Goal: Book appointment/travel/reservation: Book appointment/travel/reservation

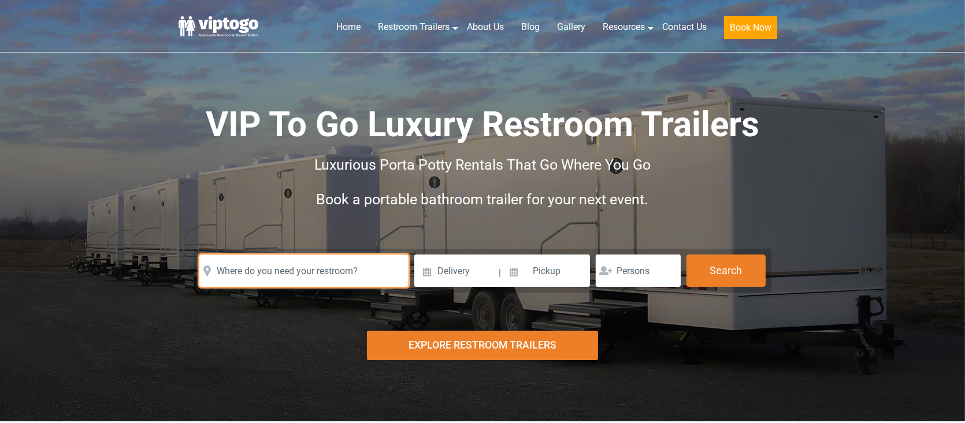
drag, startPoint x: 0, startPoint y: 0, endPoint x: 251, endPoint y: 270, distance: 369.1
click at [251, 270] on input "text" at bounding box center [303, 271] width 209 height 32
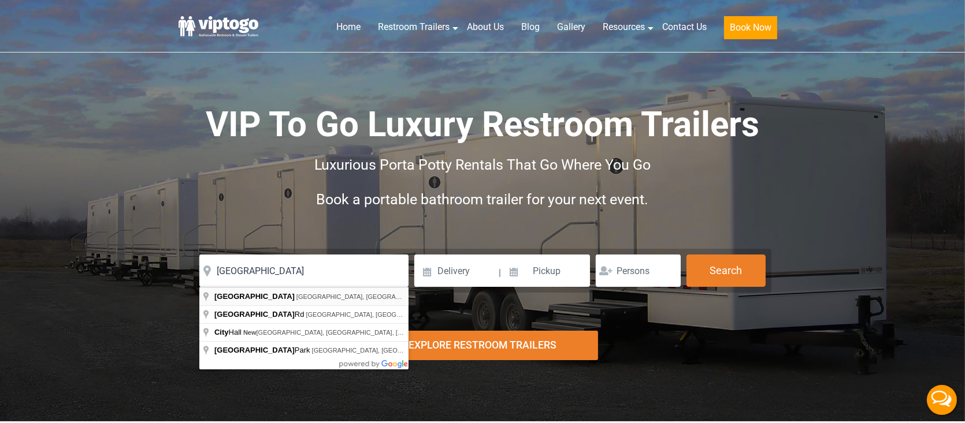
type input "New City, NY, USA"
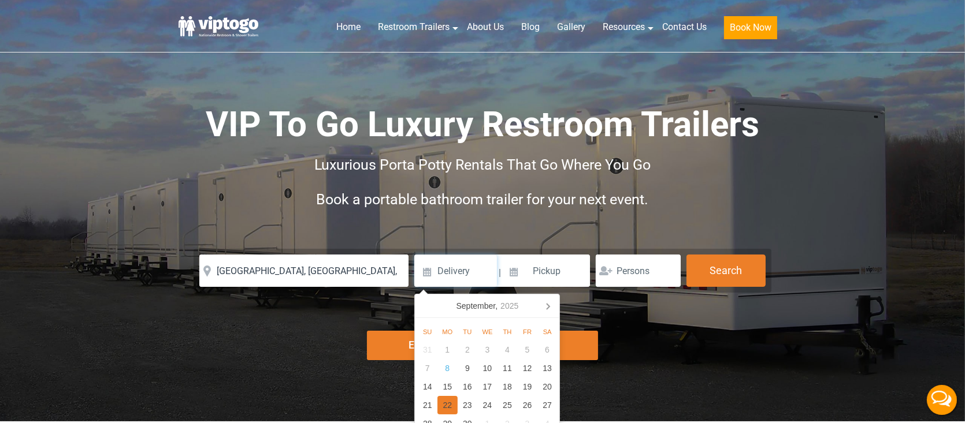
click at [447, 406] on div "22" at bounding box center [447, 405] width 20 height 18
type input "[DATE]"
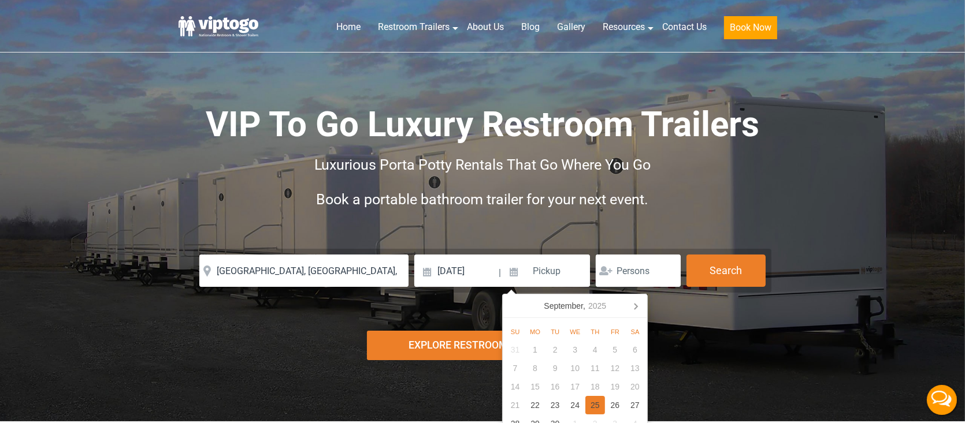
click at [598, 410] on div "25" at bounding box center [595, 405] width 20 height 18
type input "[DATE]"
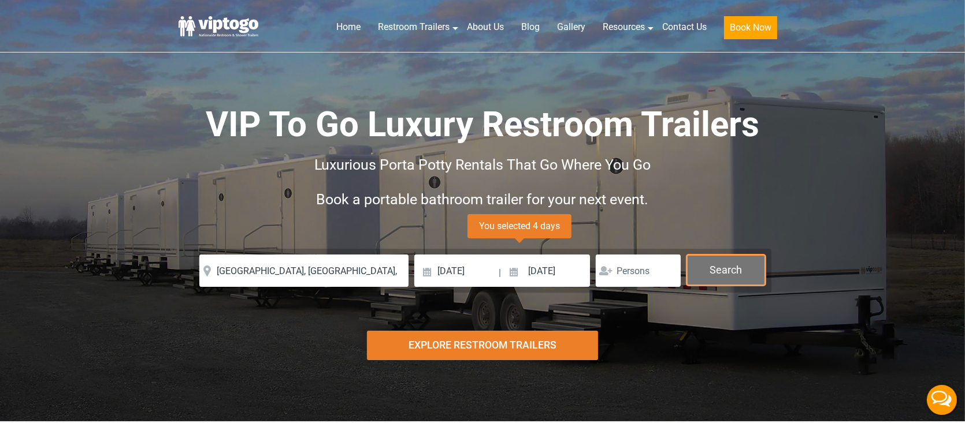
click at [726, 278] on button "Search" at bounding box center [725, 270] width 79 height 31
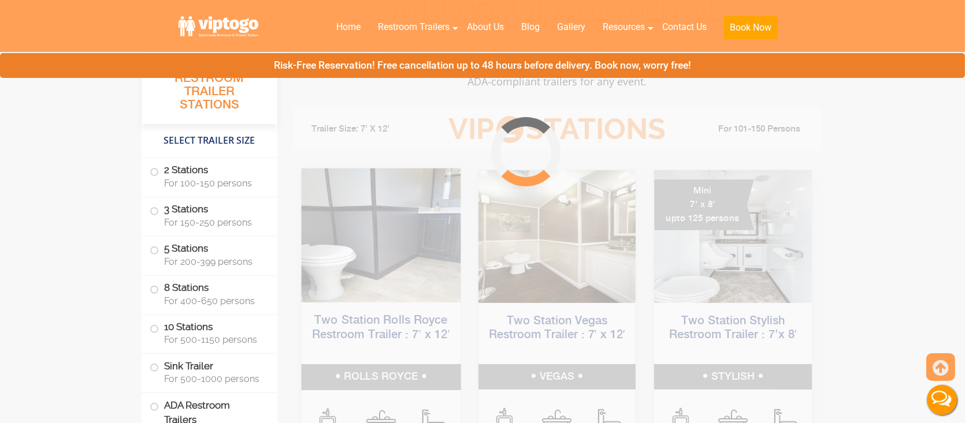
scroll to position [468, 0]
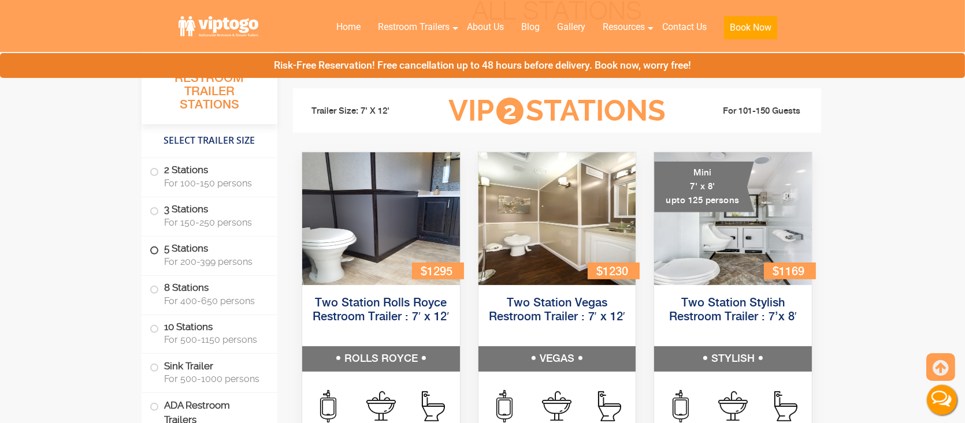
click at [214, 265] on span "For 200-399 persons" at bounding box center [213, 262] width 99 height 11
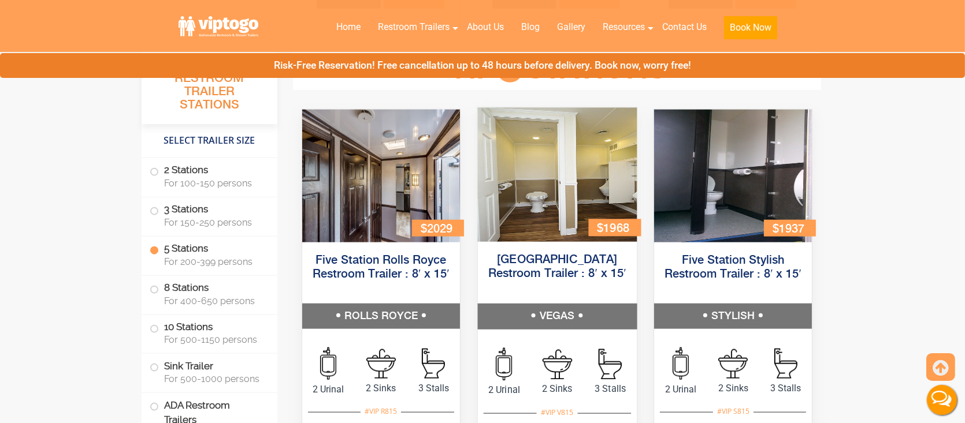
scroll to position [1790, 0]
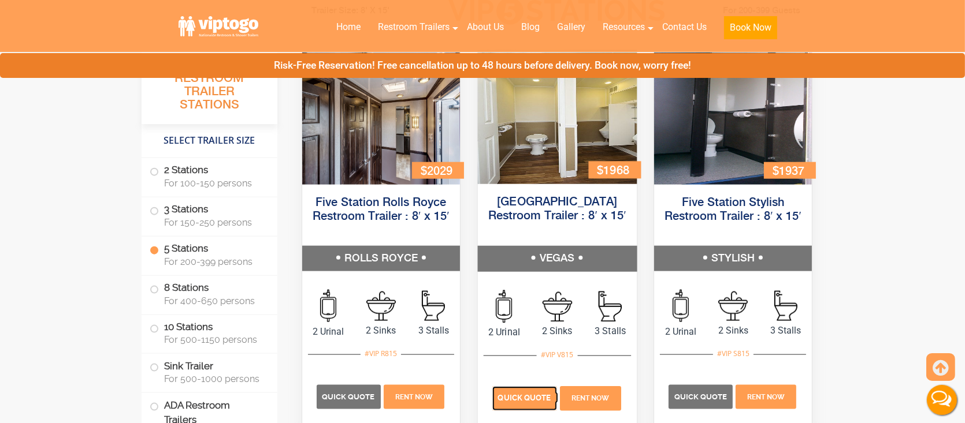
click at [515, 397] on span "Quick Quote" at bounding box center [523, 399] width 53 height 9
click at [527, 407] on p "Quick Quote" at bounding box center [524, 399] width 65 height 24
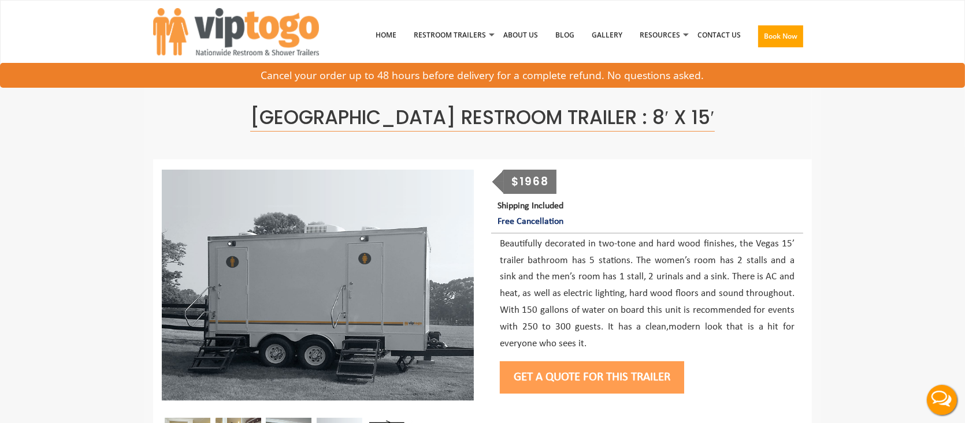
click at [594, 374] on button "Get a Quote for this Trailer" at bounding box center [592, 378] width 184 height 32
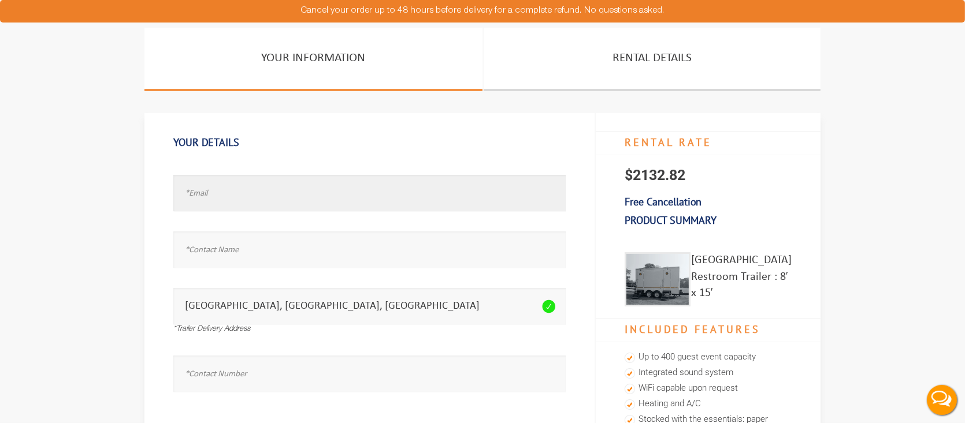
click at [333, 205] on input "text" at bounding box center [369, 193] width 392 height 36
type input "test.test@com"
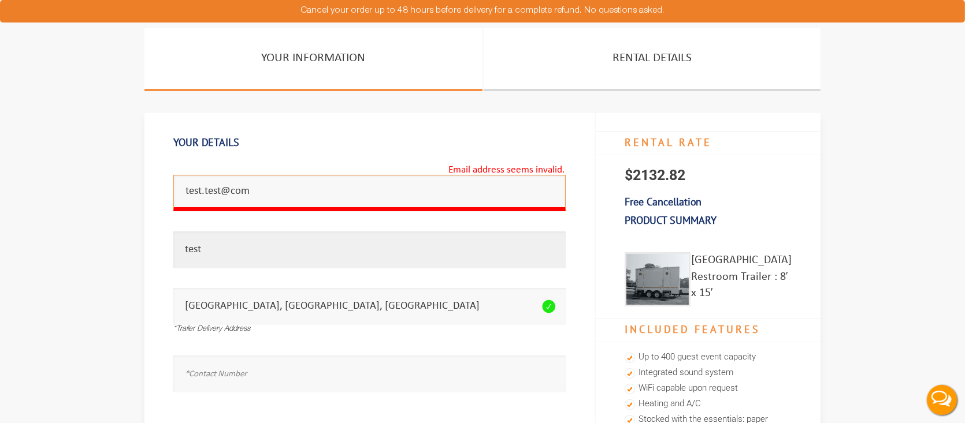
type input "test"
type input "7182072064"
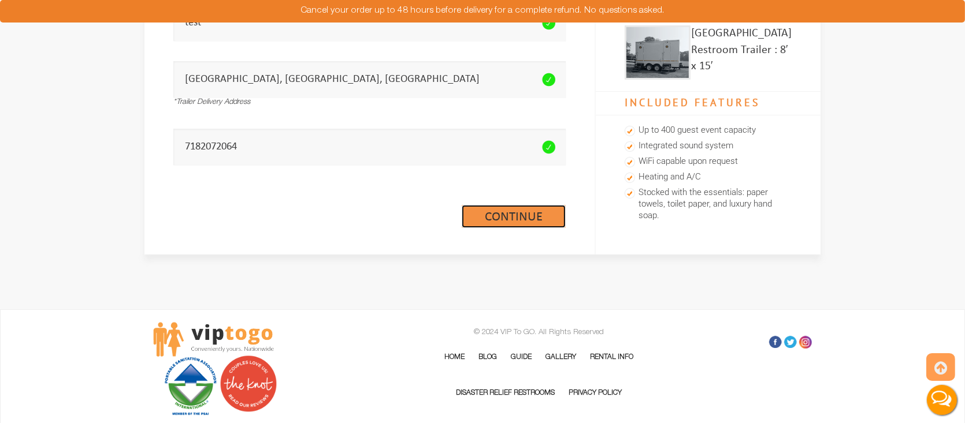
scroll to position [231, 0]
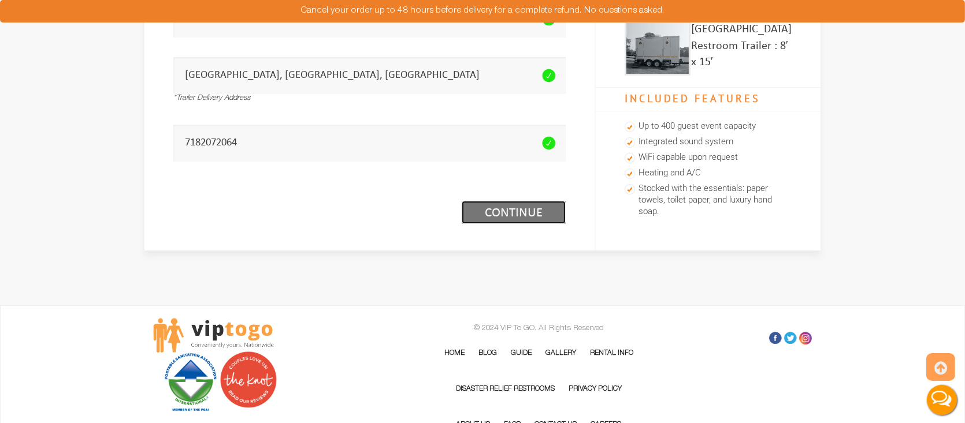
click at [496, 215] on link "Continue (1/3)" at bounding box center [514, 212] width 104 height 23
click at [507, 214] on link "Continue (1/3)" at bounding box center [514, 212] width 104 height 23
click at [380, 233] on div "Your Details Email address seems invalid. test.test@com Full Name is required. …" at bounding box center [369, 66] width 451 height 368
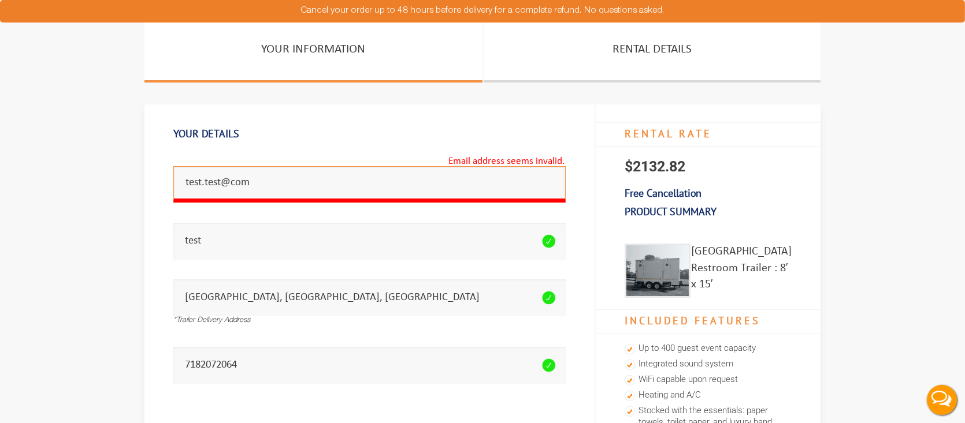
scroll to position [0, 0]
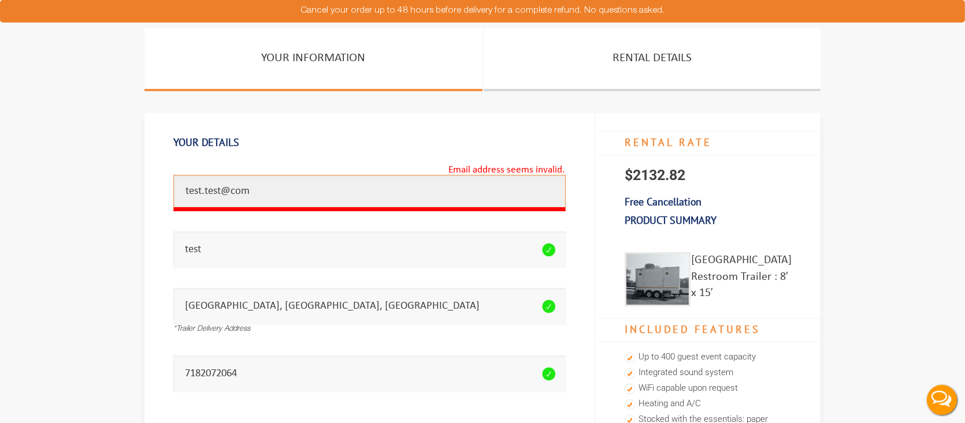
click at [284, 191] on input "test.test@com" at bounding box center [369, 193] width 392 height 36
click at [232, 192] on input "test.test@com" at bounding box center [369, 193] width 392 height 36
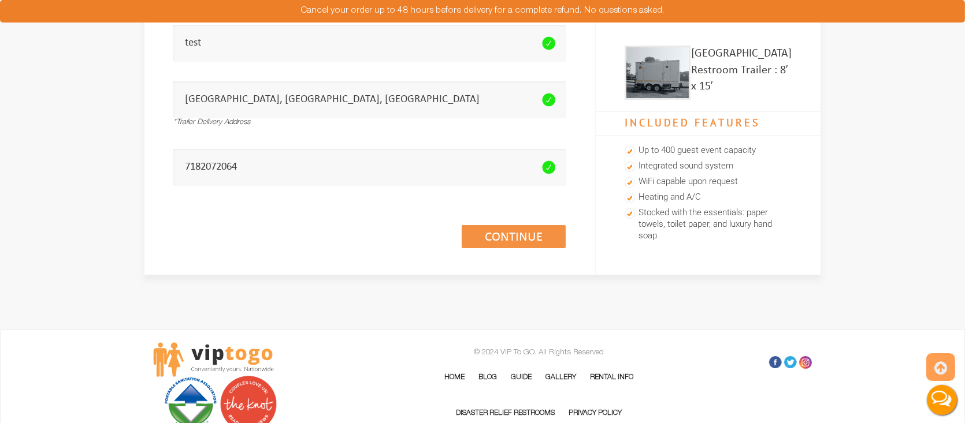
scroll to position [231, 0]
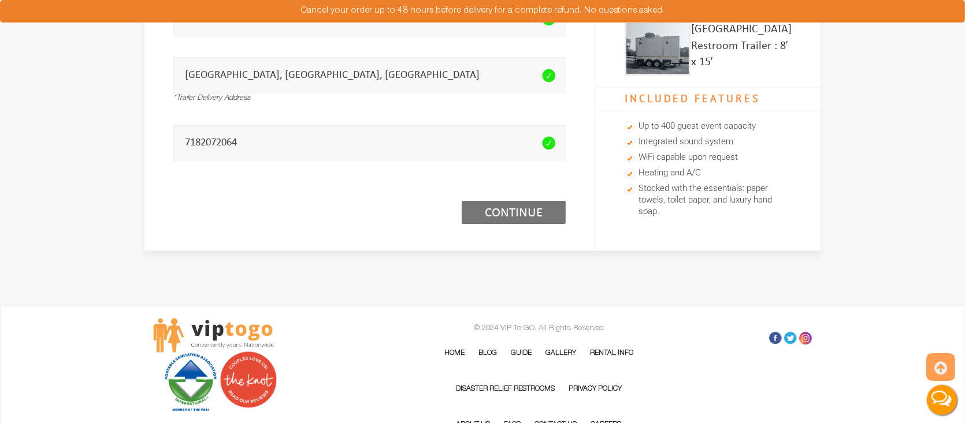
type input "test.test@test.com"
click at [486, 213] on link "Continue (1/3)" at bounding box center [514, 212] width 104 height 23
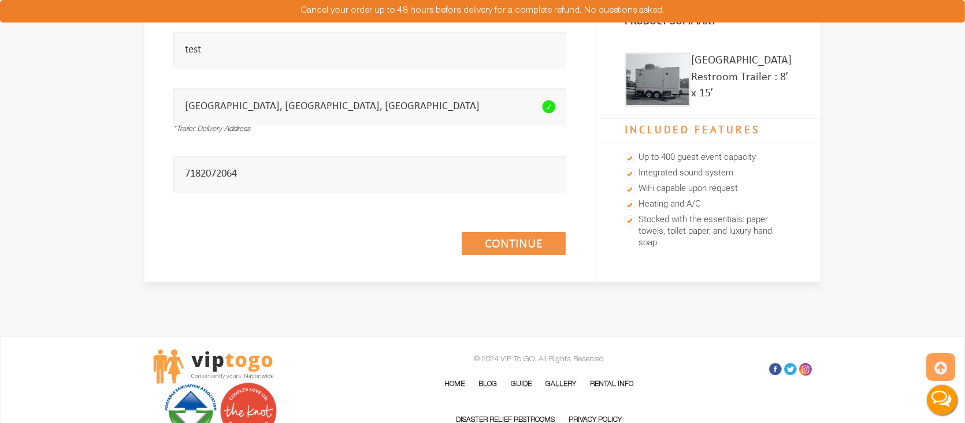
scroll to position [173, 0]
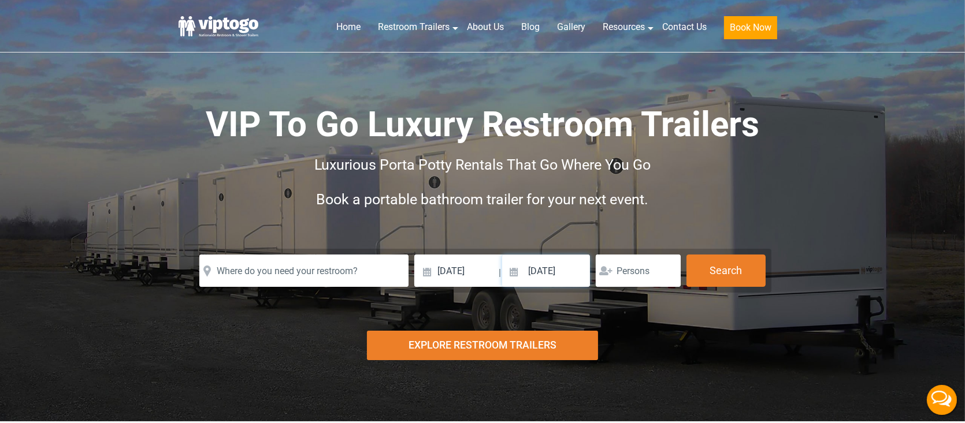
click at [555, 274] on input "09/25/2025" at bounding box center [546, 271] width 88 height 32
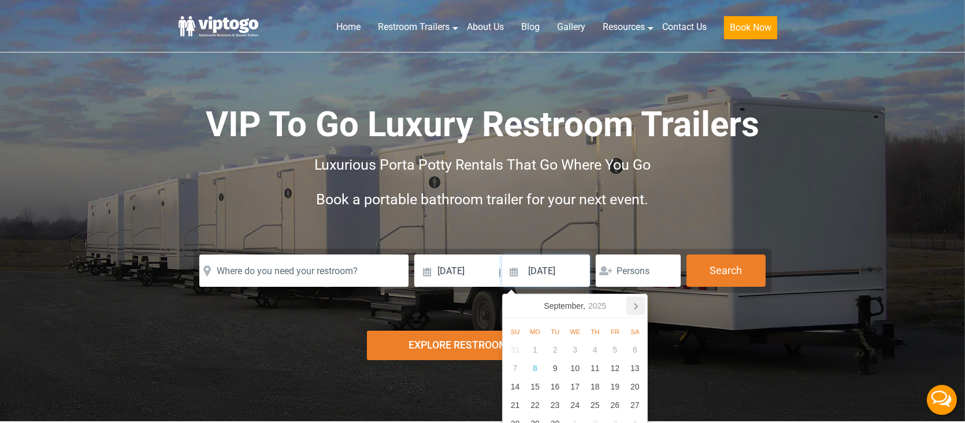
click at [640, 307] on icon at bounding box center [635, 306] width 18 height 18
click at [611, 351] on div "3" at bounding box center [615, 350] width 20 height 18
type input "10/03/2025"
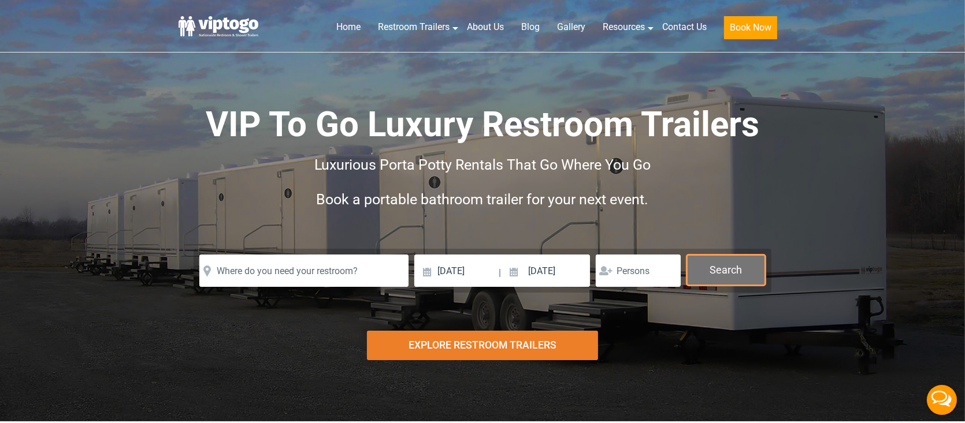
click at [742, 272] on button "Search" at bounding box center [725, 270] width 79 height 31
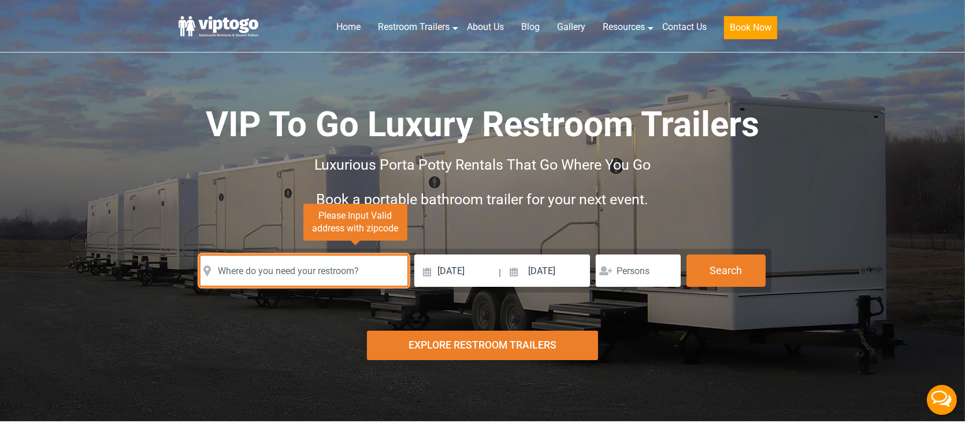
click at [292, 264] on input "text" at bounding box center [303, 271] width 209 height 32
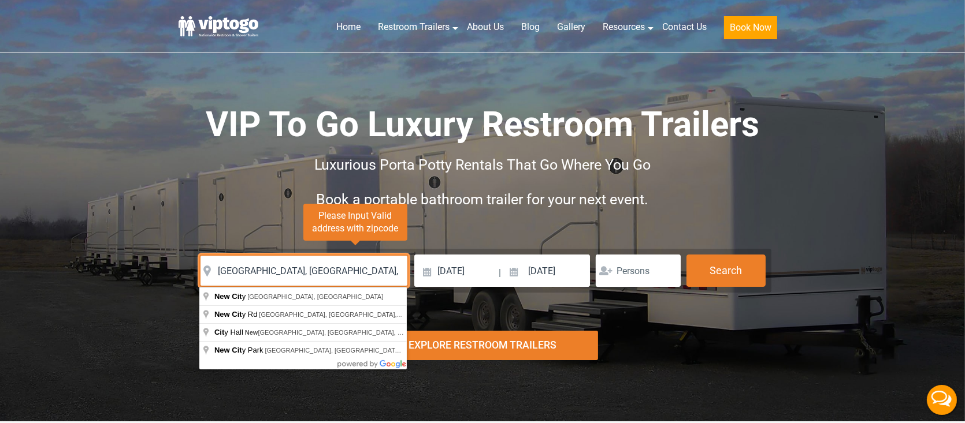
type input "New City, NY, USA"
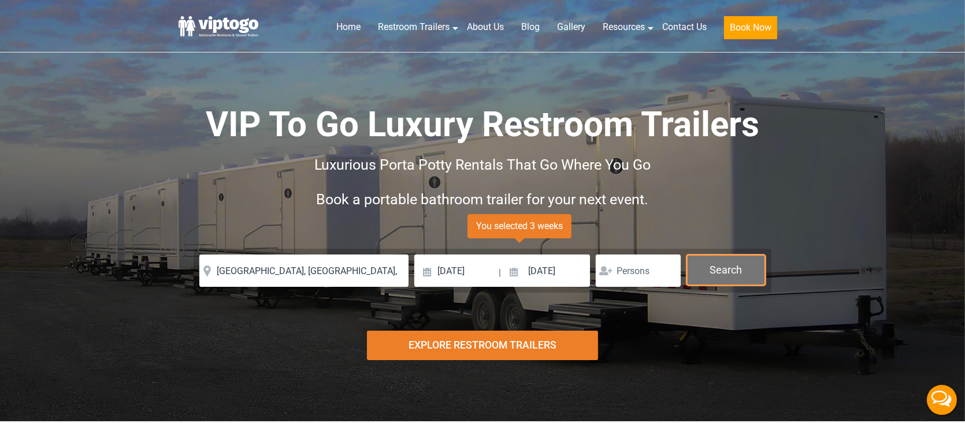
click at [716, 272] on button "Search" at bounding box center [725, 270] width 79 height 31
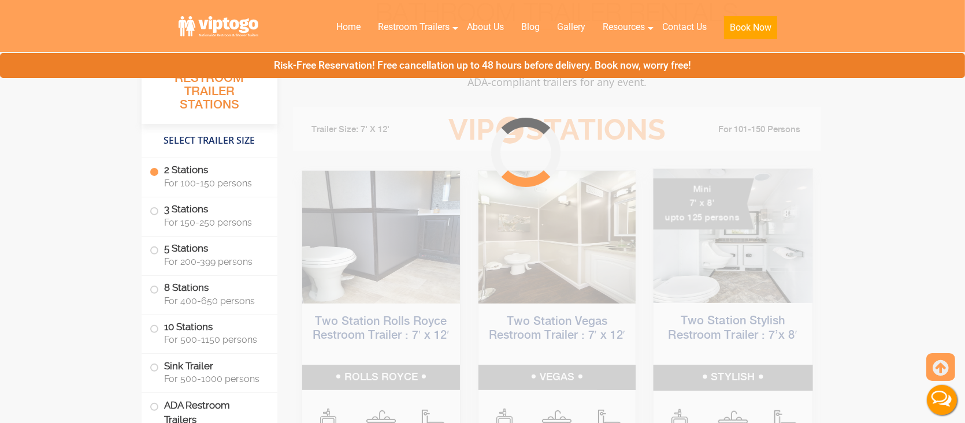
scroll to position [468, 0]
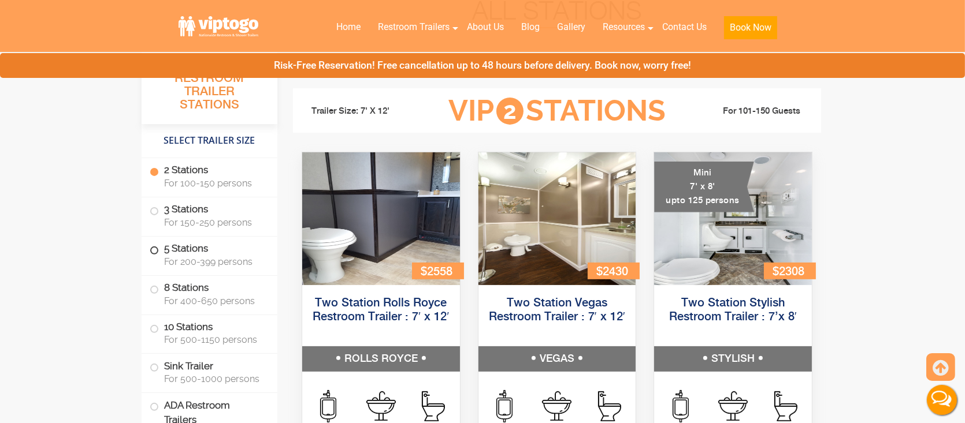
click at [218, 255] on label "5 Stations For 200-399 persons" at bounding box center [210, 255] width 120 height 36
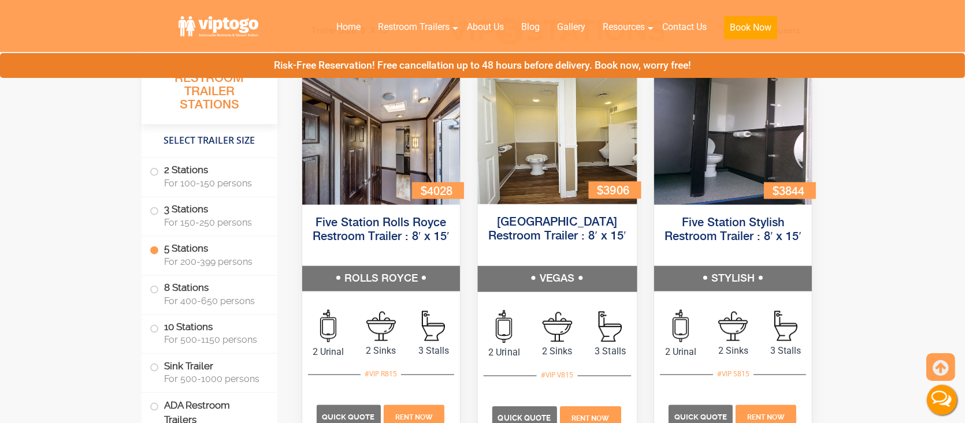
scroll to position [1790, 0]
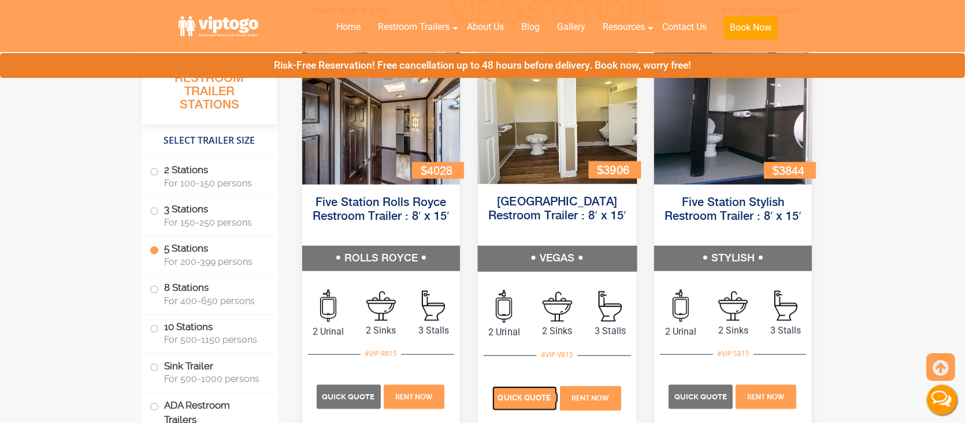
click at [516, 409] on p "Quick Quote" at bounding box center [524, 399] width 65 height 24
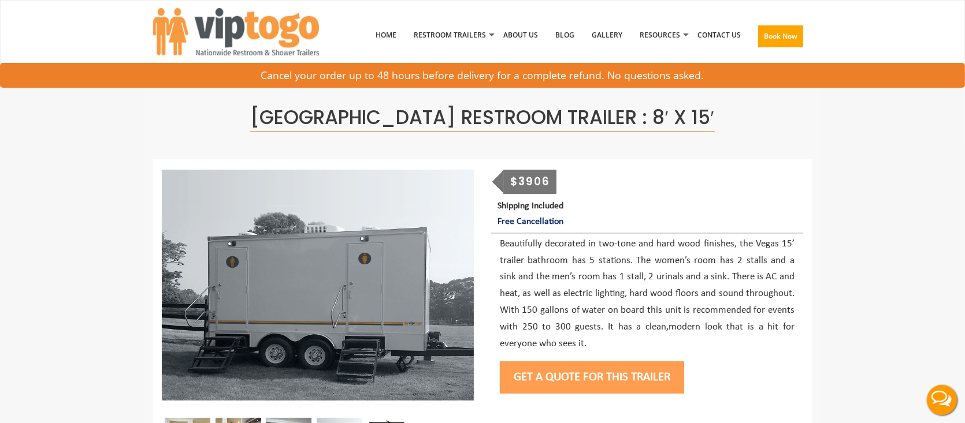
click at [561, 380] on button "Get a Quote for this Trailer" at bounding box center [592, 378] width 184 height 32
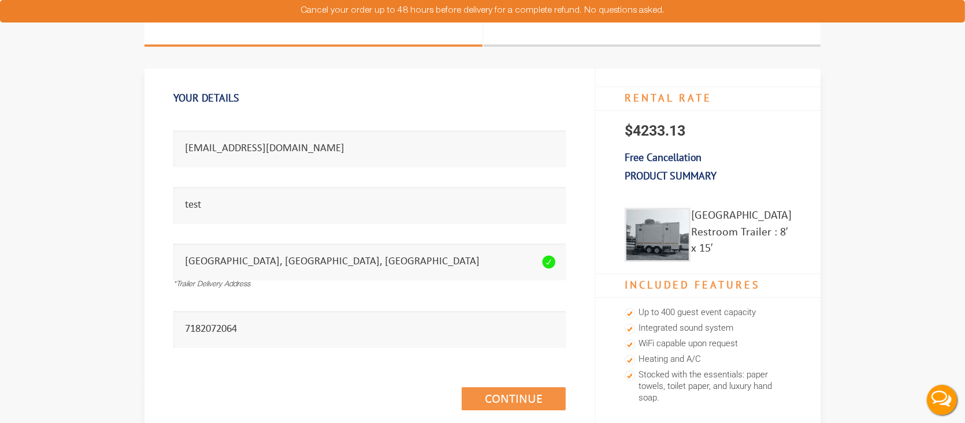
scroll to position [58, 0]
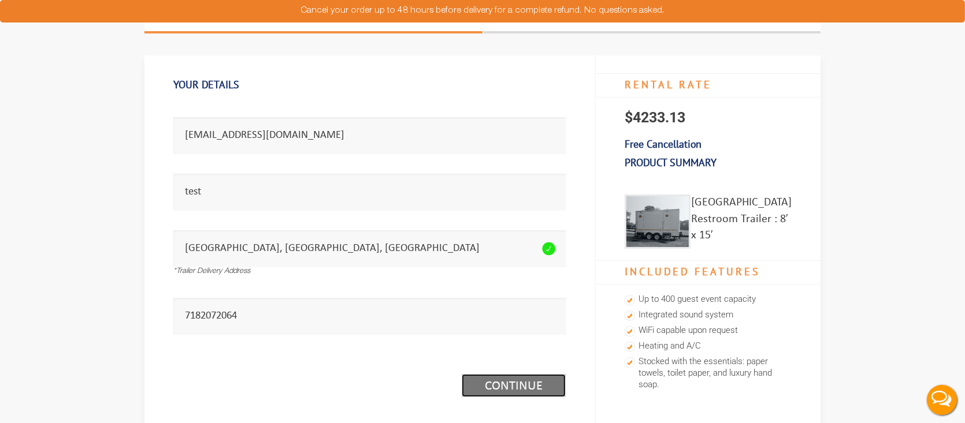
click at [528, 388] on link "Continue (1/3)" at bounding box center [514, 385] width 104 height 23
click at [492, 382] on link "Continue (1/3)" at bounding box center [514, 385] width 104 height 23
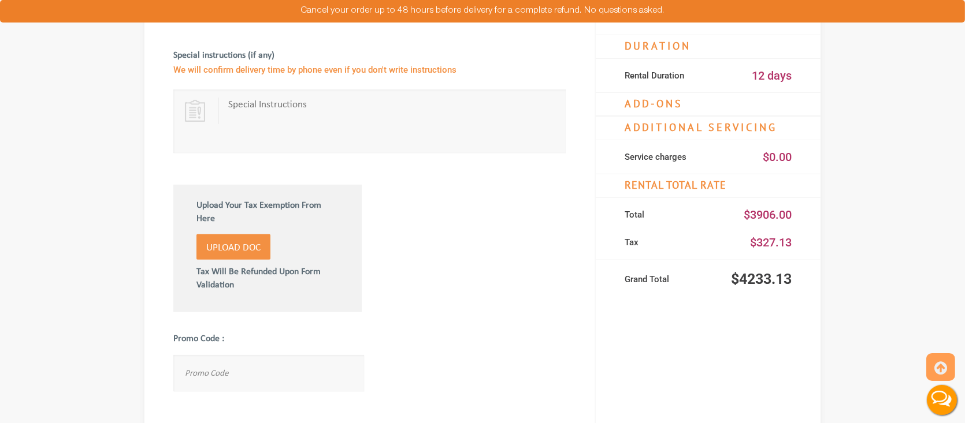
scroll to position [578, 0]
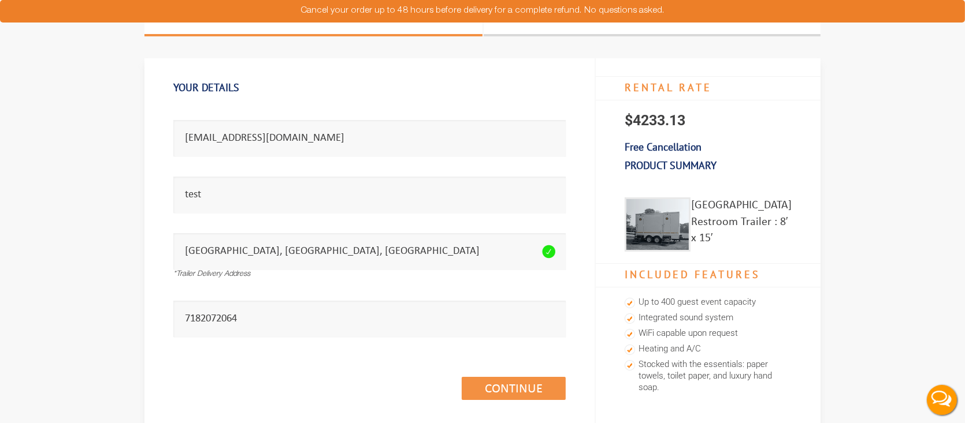
scroll to position [58, 0]
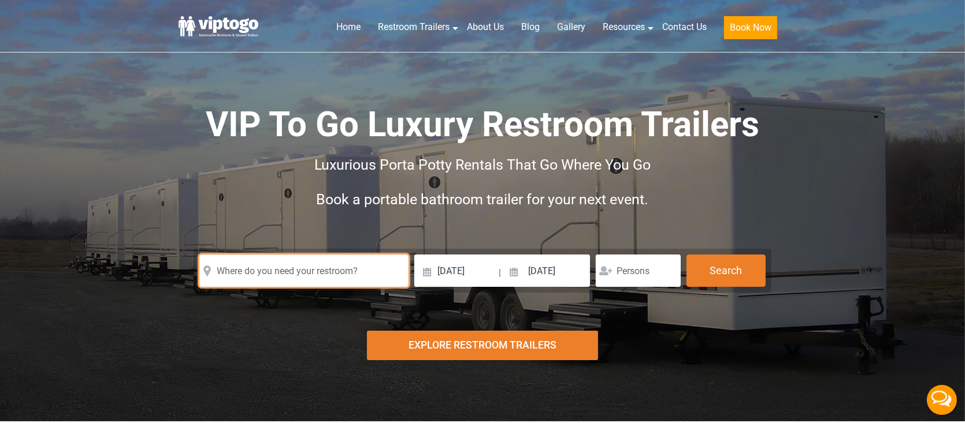
click at [293, 259] on input "text" at bounding box center [303, 271] width 209 height 32
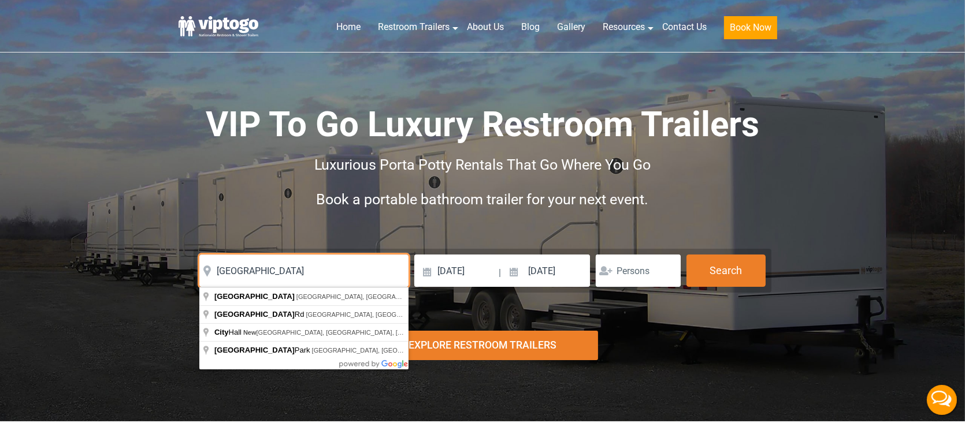
type input "[GEOGRAPHIC_DATA]"
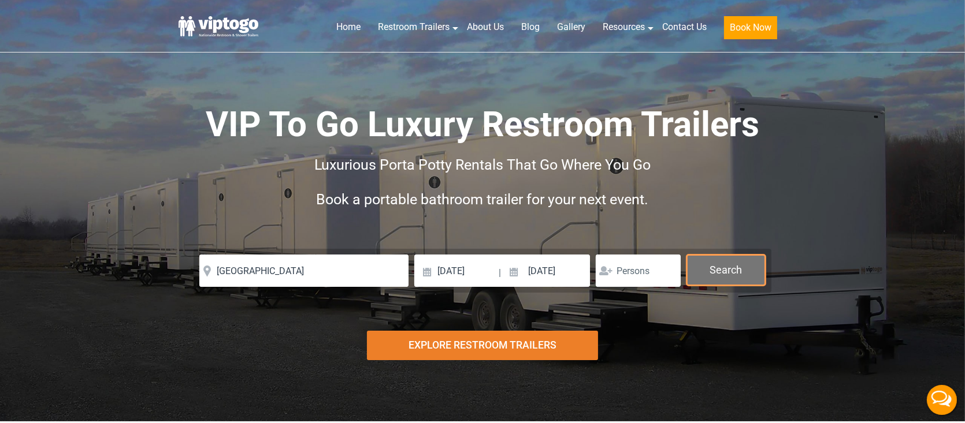
click at [748, 274] on button "Search" at bounding box center [725, 270] width 79 height 31
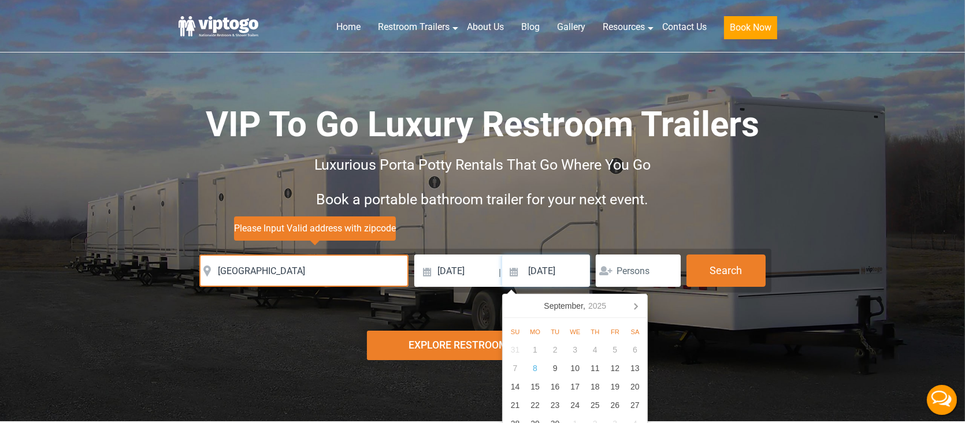
drag, startPoint x: 537, startPoint y: 270, endPoint x: 543, endPoint y: 263, distance: 9.0
click at [537, 270] on input "10/03/2025" at bounding box center [546, 271] width 88 height 32
click at [633, 308] on icon at bounding box center [635, 306] width 18 height 18
click at [594, 390] on div "16" at bounding box center [595, 387] width 20 height 18
type input "[DATE]"
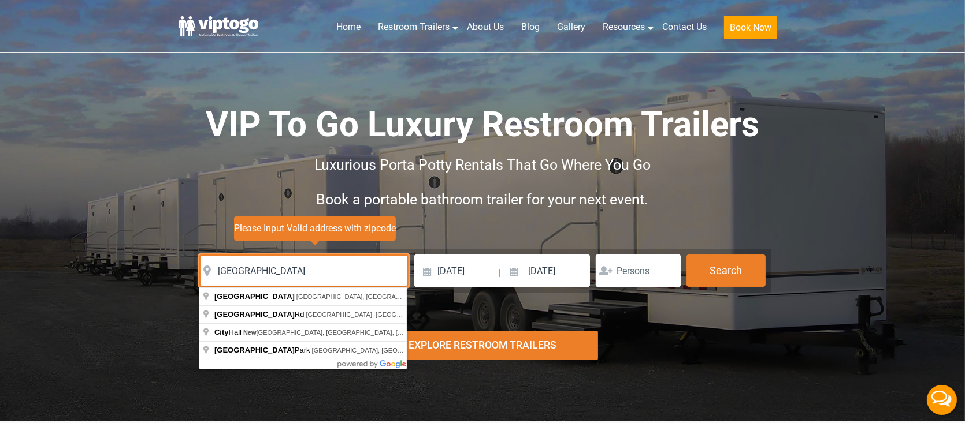
click at [276, 267] on input "new city" at bounding box center [303, 271] width 209 height 32
type input "New City, NY, USA"
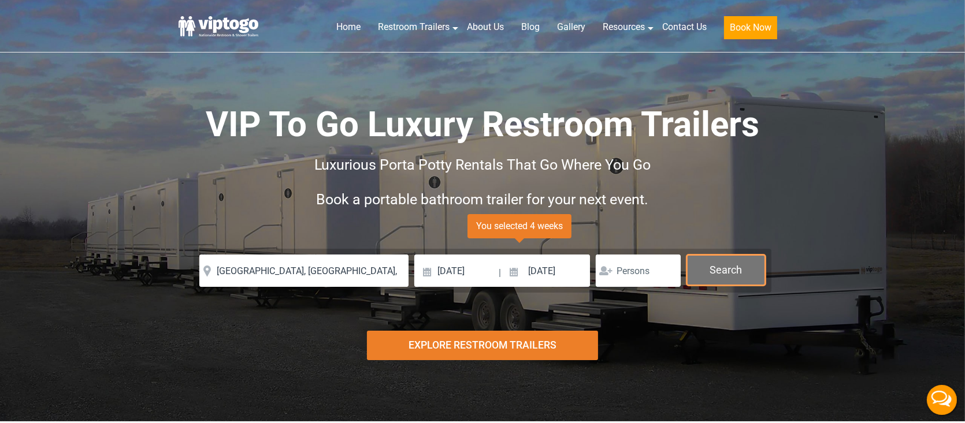
click at [720, 271] on button "Search" at bounding box center [725, 270] width 79 height 31
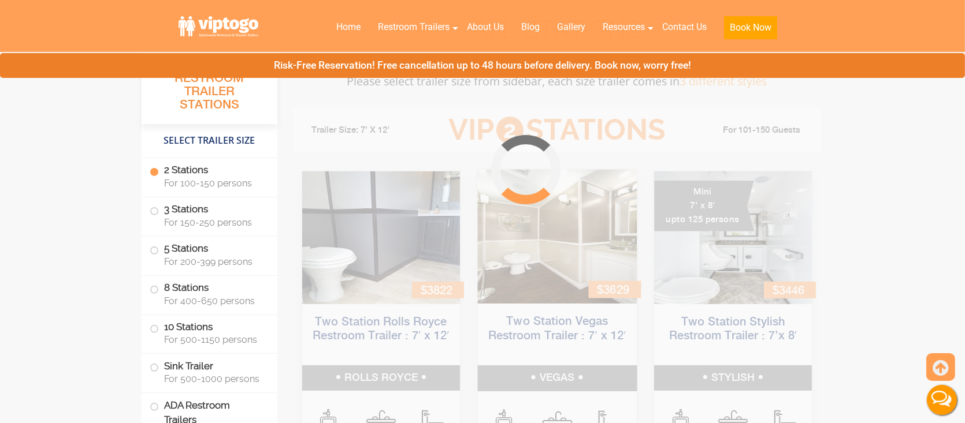
scroll to position [468, 0]
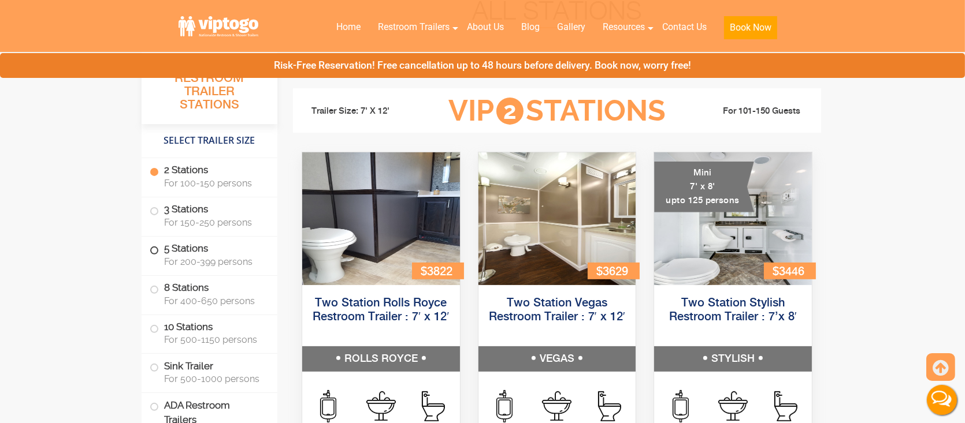
click at [196, 254] on label "5 Stations For 200-399 persons" at bounding box center [210, 255] width 120 height 36
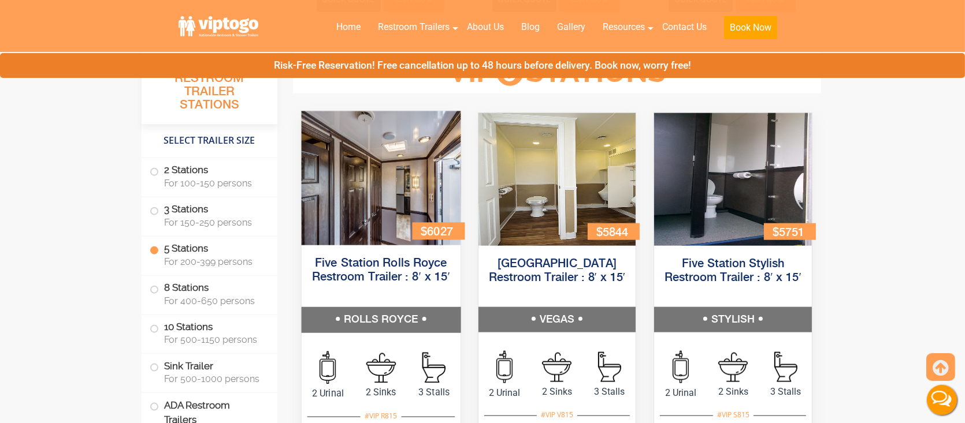
scroll to position [1732, 0]
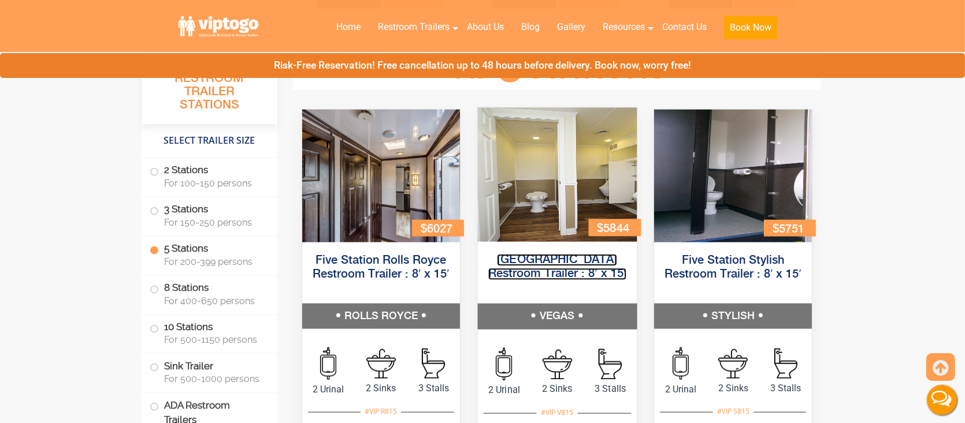
click at [548, 276] on link "[GEOGRAPHIC_DATA] Restroom Trailer : 8′ x 15′" at bounding box center [557, 268] width 138 height 26
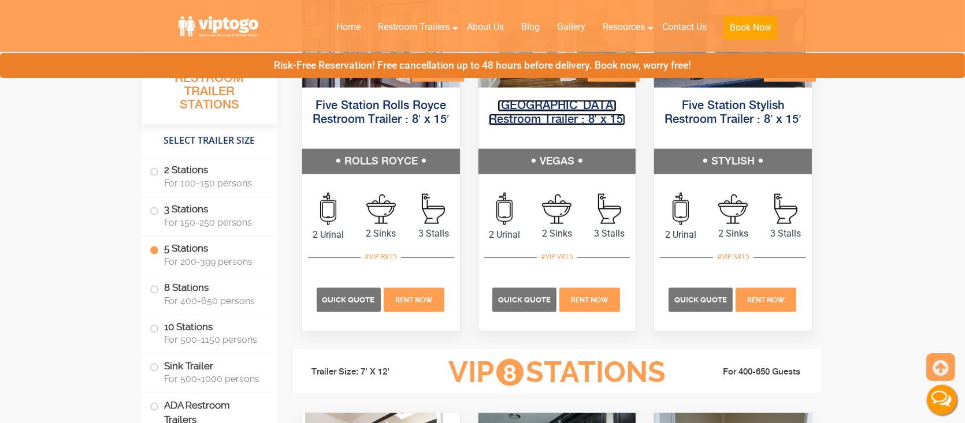
scroll to position [1905, 0]
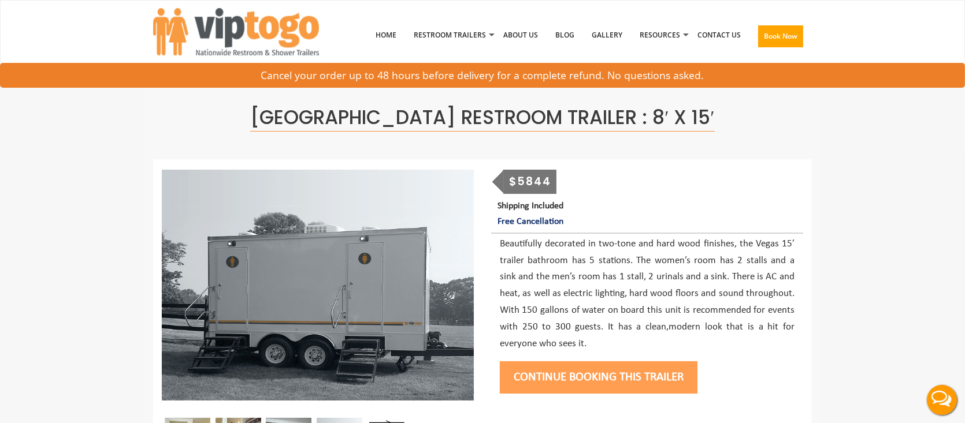
click at [567, 366] on button "Continue Booking this trailer" at bounding box center [599, 378] width 198 height 32
click at [552, 373] on button "Continue Booking this trailer" at bounding box center [599, 378] width 198 height 32
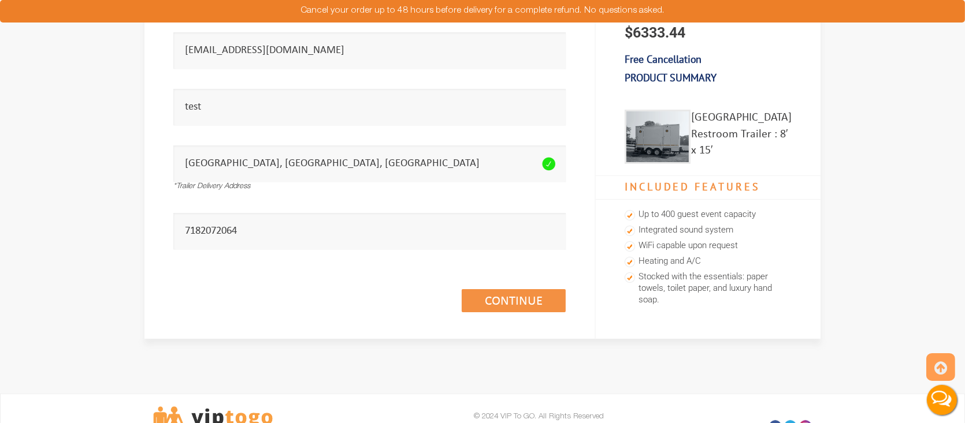
scroll to position [173, 0]
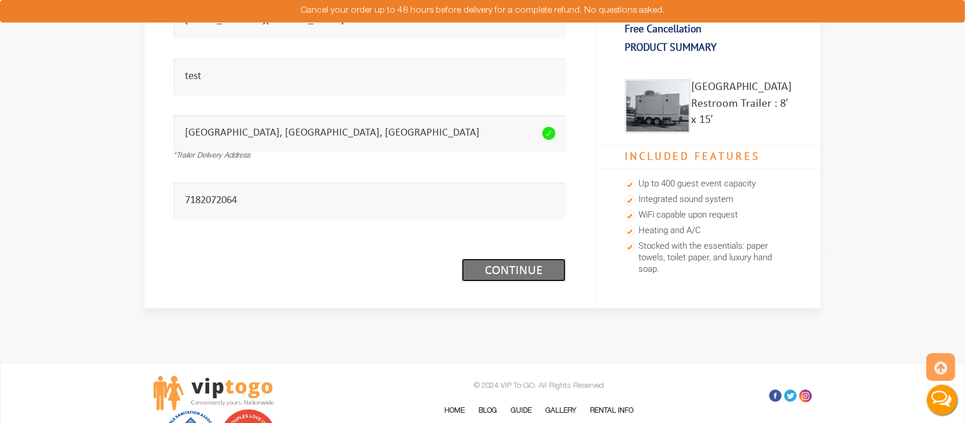
click at [515, 273] on link "Continue (1/3)" at bounding box center [514, 270] width 104 height 23
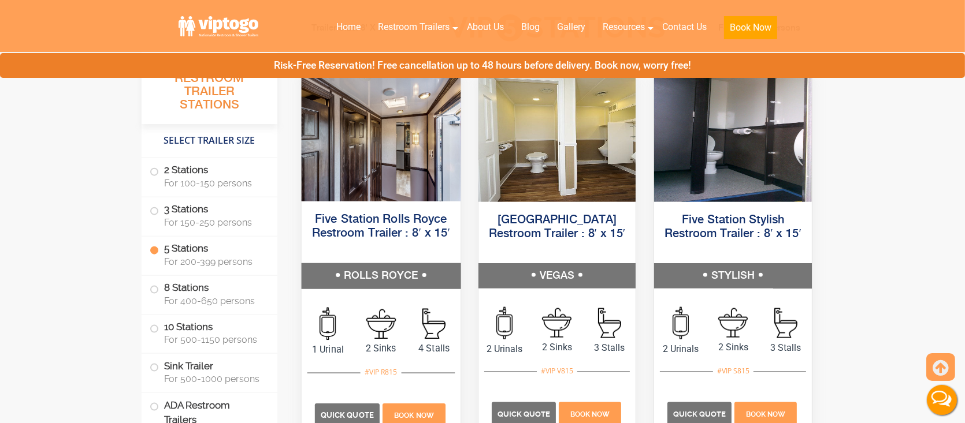
scroll to position [1848, 0]
